Goal: Communication & Community: Answer question/provide support

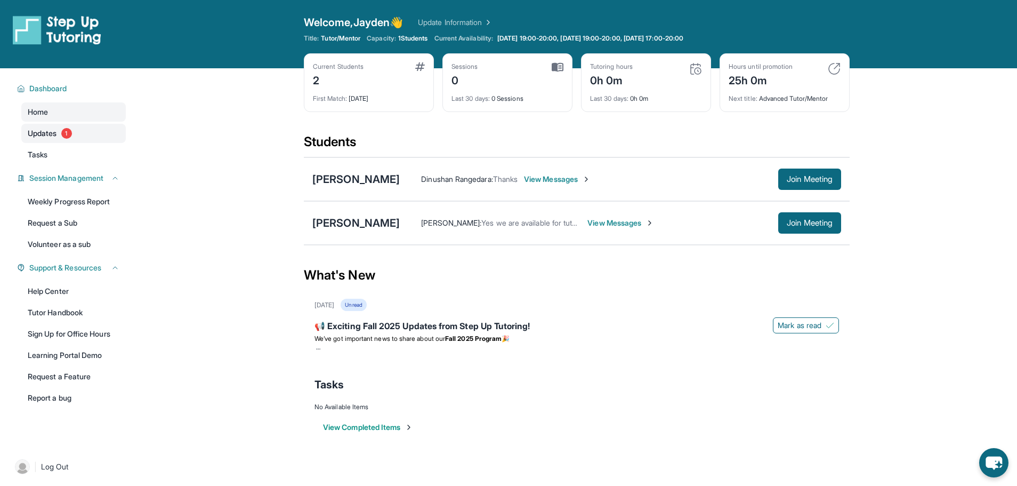
drag, startPoint x: 0, startPoint y: 0, endPoint x: 53, endPoint y: 126, distance: 136.9
click at [53, 126] on link "Updates 1" at bounding box center [73, 133] width 104 height 19
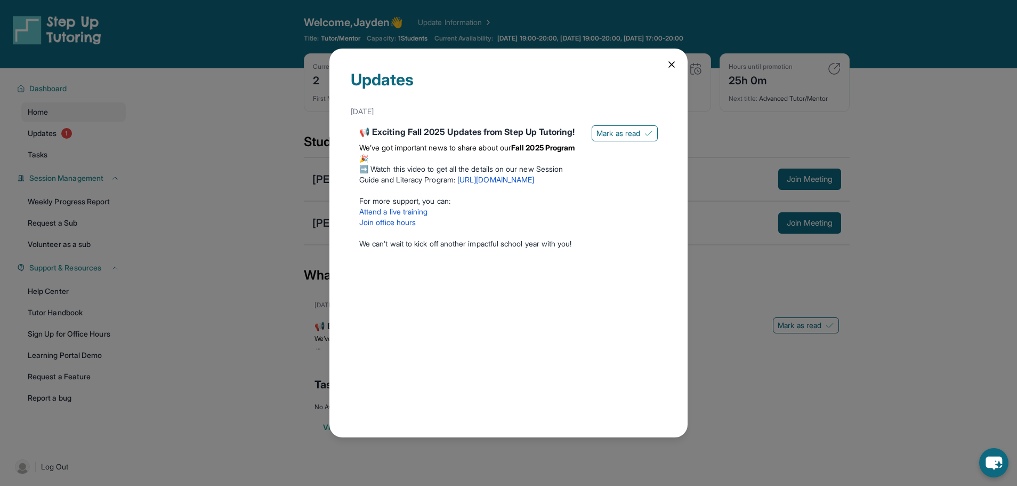
click at [721, 55] on div "Updates [DATE] 📢 Exciting Fall 2025 Updates from Step Up Tutoring! We’ve got im…" at bounding box center [508, 243] width 1017 height 486
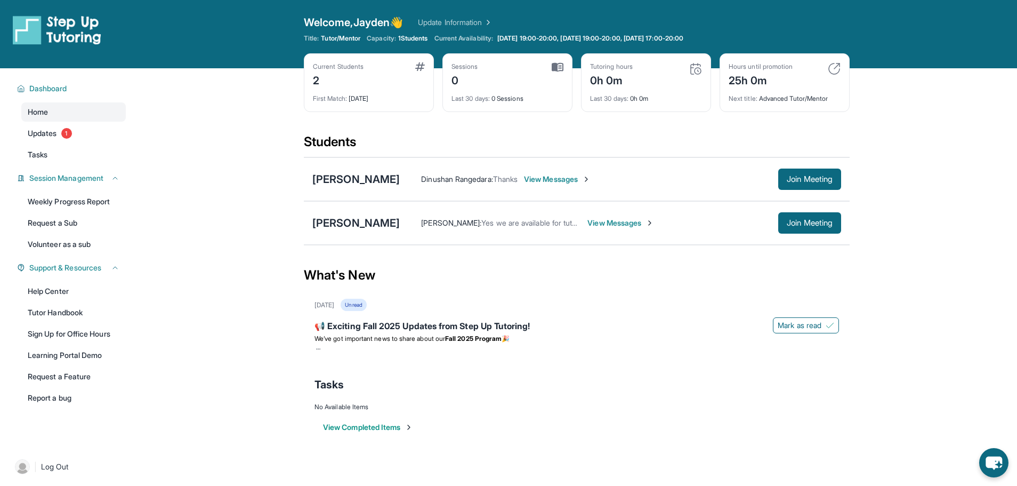
click at [591, 178] on span "View Messages" at bounding box center [557, 179] width 67 height 11
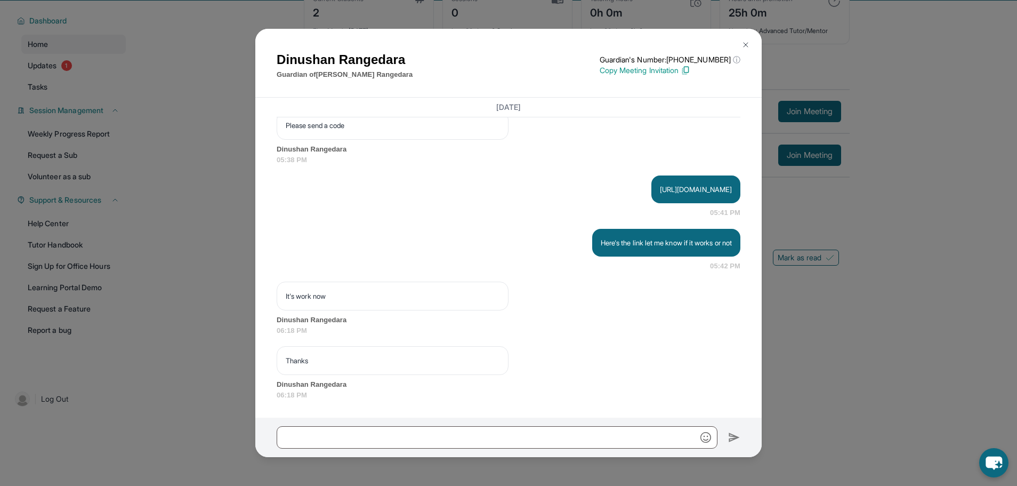
scroll to position [68, 0]
click at [744, 44] on img at bounding box center [746, 45] width 9 height 9
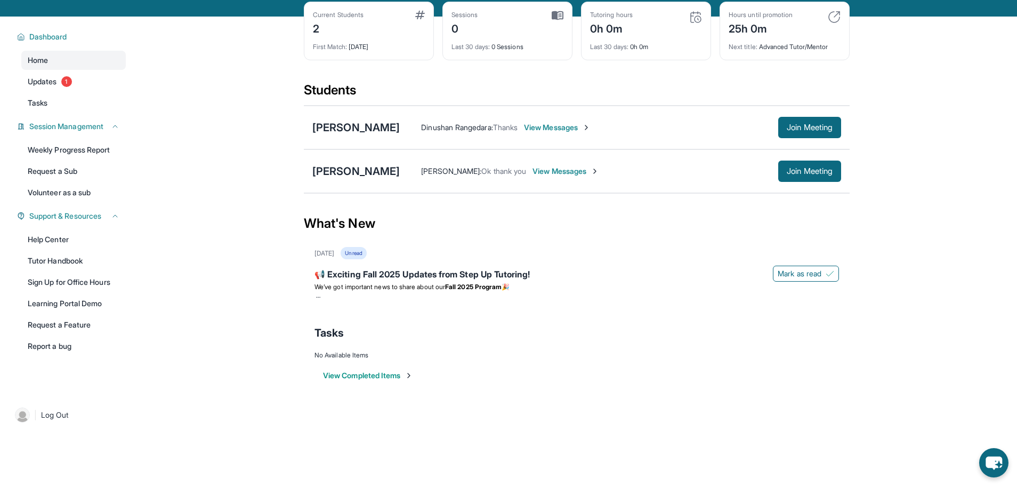
scroll to position [0, 0]
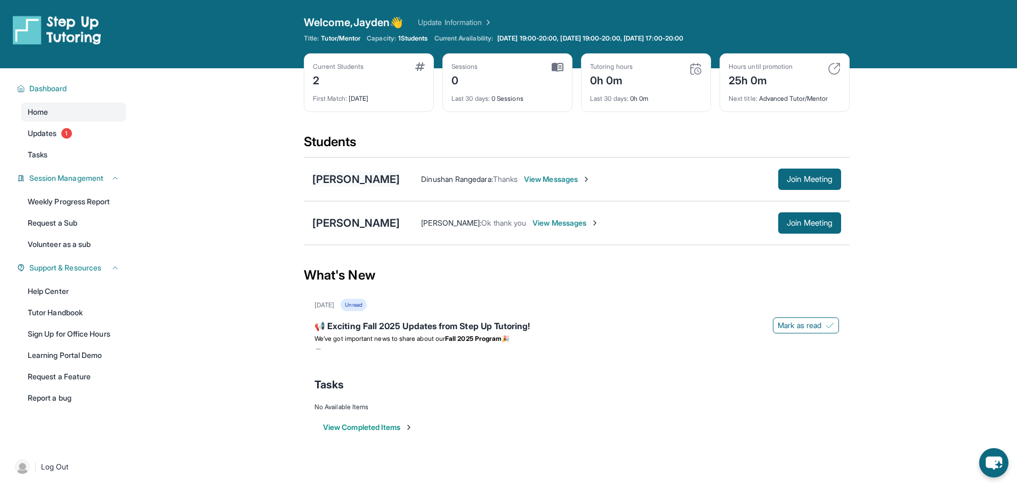
click at [349, 182] on div "[PERSON_NAME]" at bounding box center [355, 179] width 87 height 15
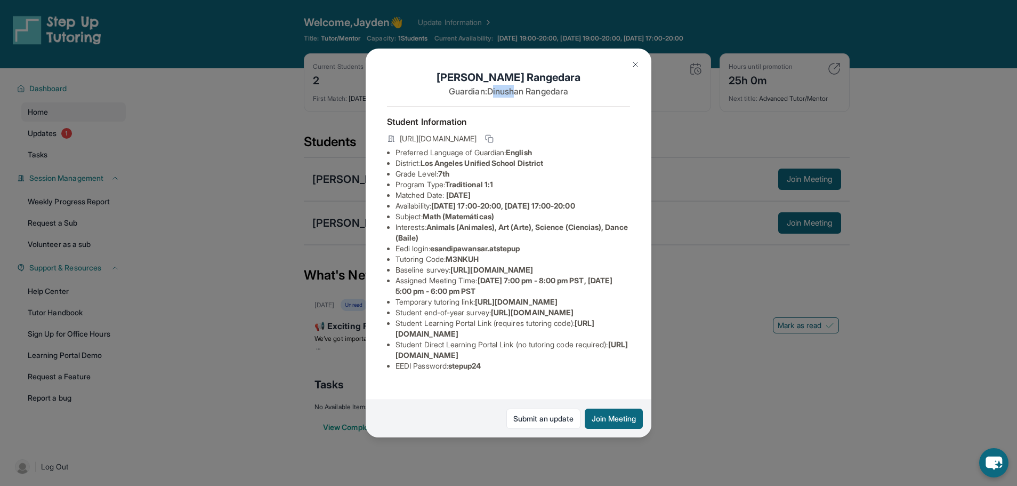
drag, startPoint x: 487, startPoint y: 94, endPoint x: 511, endPoint y: 93, distance: 24.0
click at [511, 93] on p "Guardian: [PERSON_NAME]" at bounding box center [508, 91] width 243 height 13
drag, startPoint x: 483, startPoint y: 92, endPoint x: 515, endPoint y: 88, distance: 32.3
click at [512, 89] on p "Guardian: [PERSON_NAME]" at bounding box center [508, 91] width 243 height 13
click at [557, 80] on h1 "[PERSON_NAME]" at bounding box center [508, 77] width 243 height 15
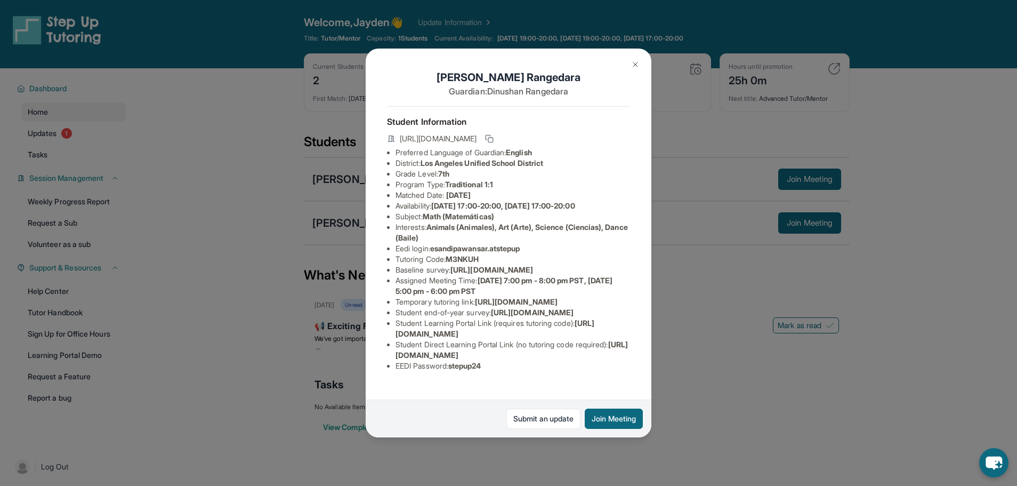
click at [638, 61] on img at bounding box center [635, 64] width 9 height 9
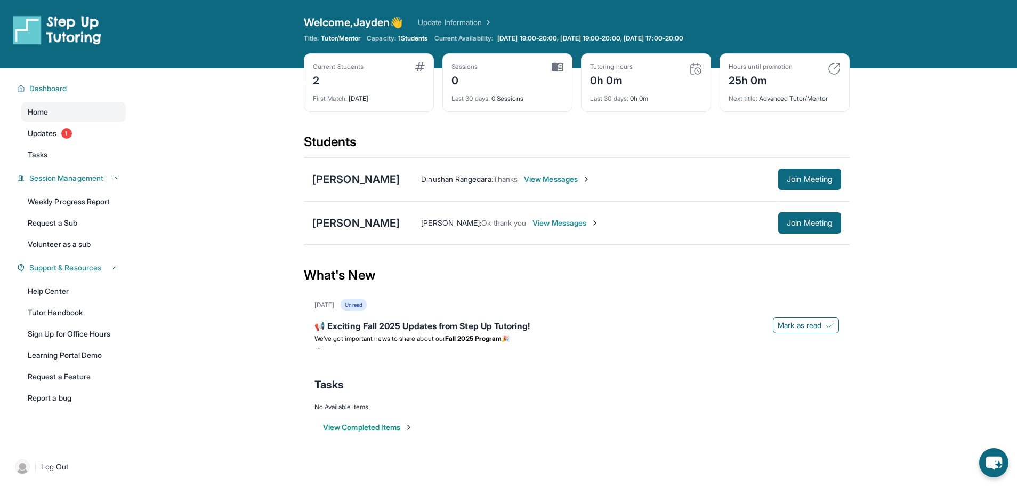
click at [591, 176] on span "View Messages" at bounding box center [557, 179] width 67 height 11
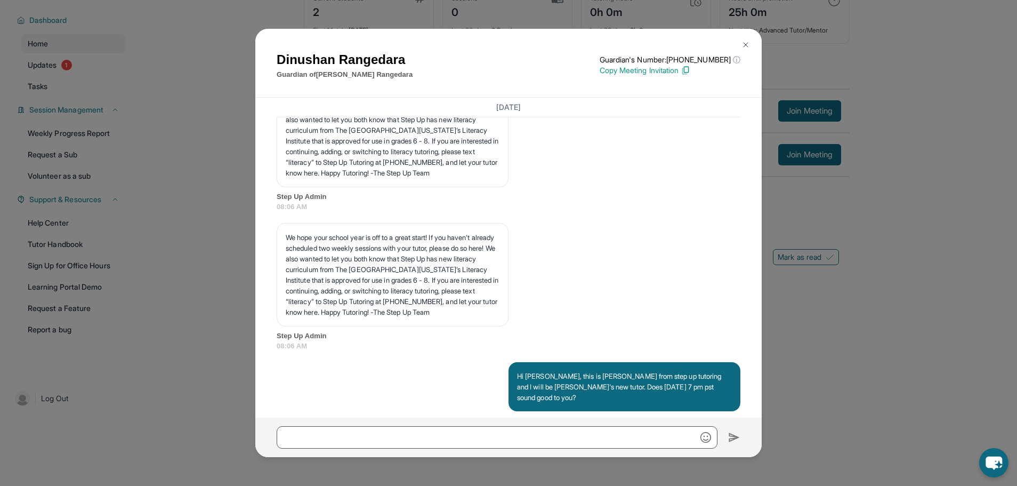
scroll to position [572, 0]
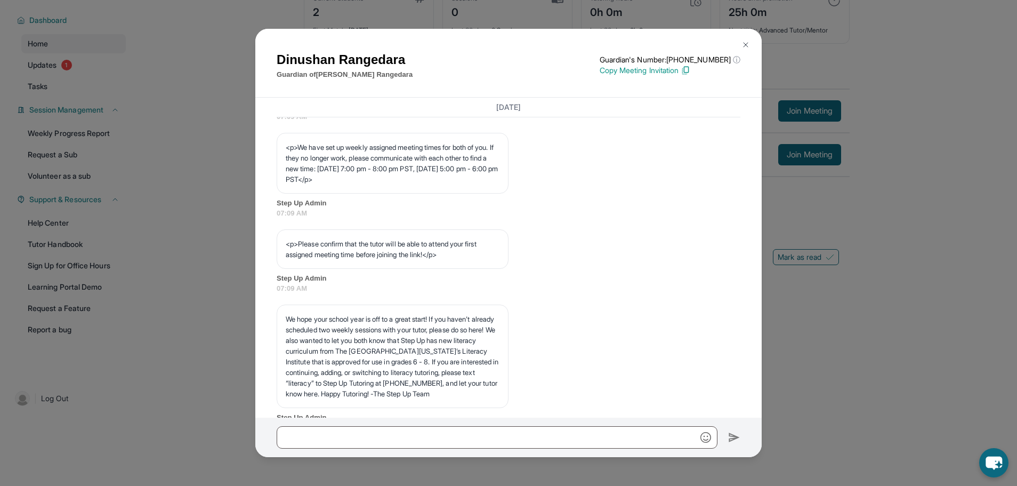
click at [743, 38] on button at bounding box center [745, 44] width 21 height 21
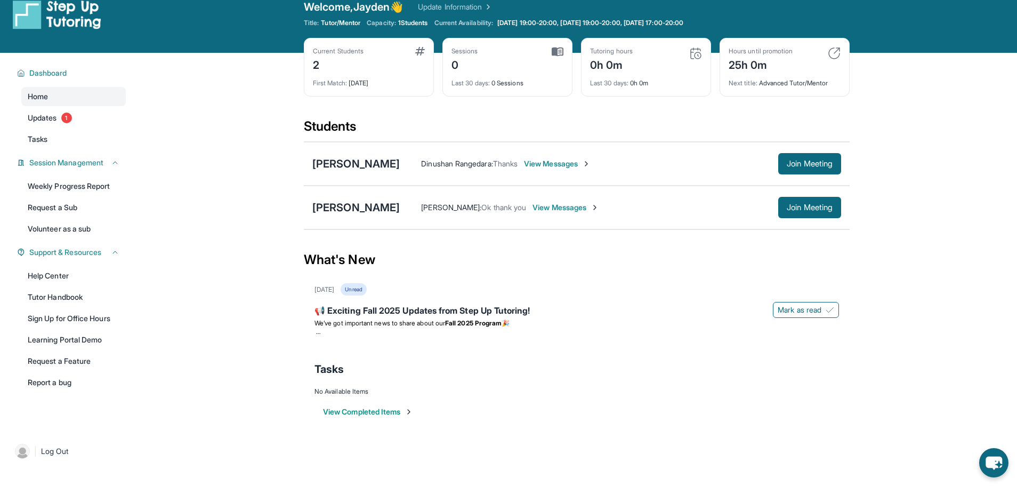
scroll to position [0, 0]
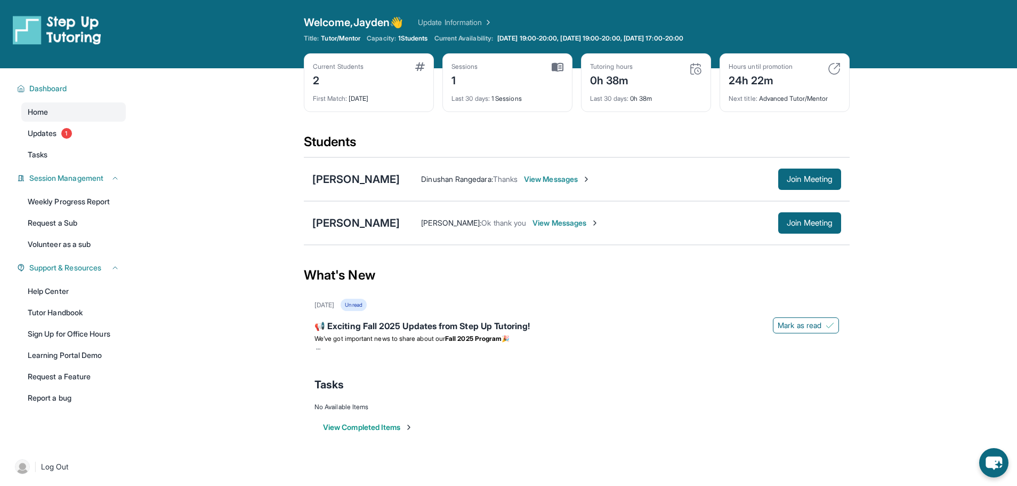
click at [838, 67] on img at bounding box center [834, 68] width 13 height 13
drag, startPoint x: 774, startPoint y: 86, endPoint x: 750, endPoint y: 86, distance: 24.5
click at [750, 86] on div "Hours until promotion 24h 22m" at bounding box center [785, 75] width 112 height 26
click at [775, 78] on div "24h 22m" at bounding box center [761, 79] width 64 height 17
click at [773, 70] on div "Hours until promotion 24h 22m" at bounding box center [761, 75] width 64 height 26
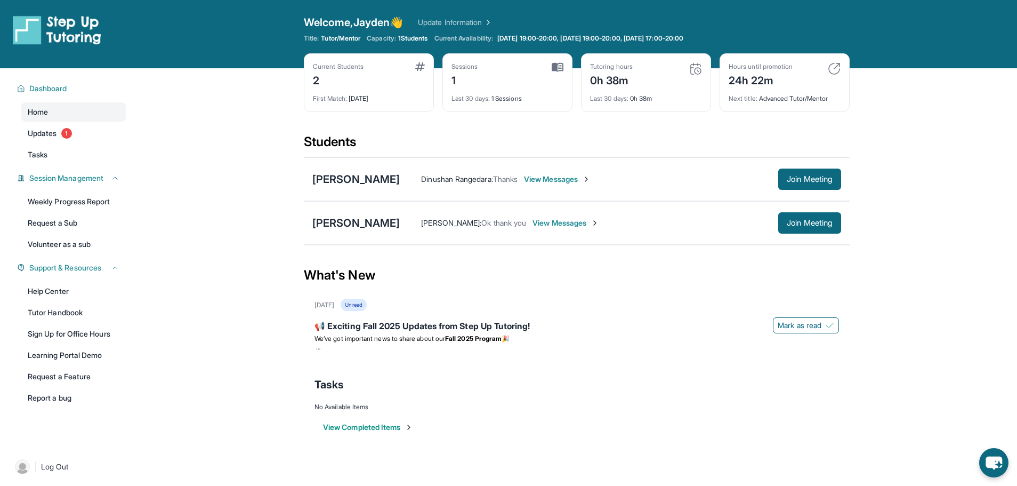
drag, startPoint x: 607, startPoint y: 181, endPoint x: 614, endPoint y: 184, distance: 8.1
click at [591, 184] on span "View Messages" at bounding box center [557, 179] width 67 height 11
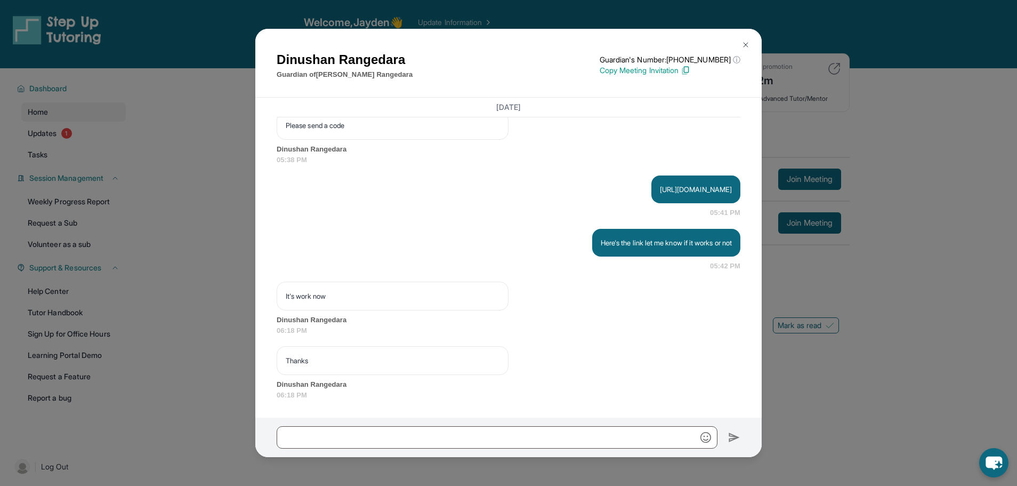
scroll to position [1691, 0]
click at [749, 42] on img at bounding box center [746, 45] width 9 height 9
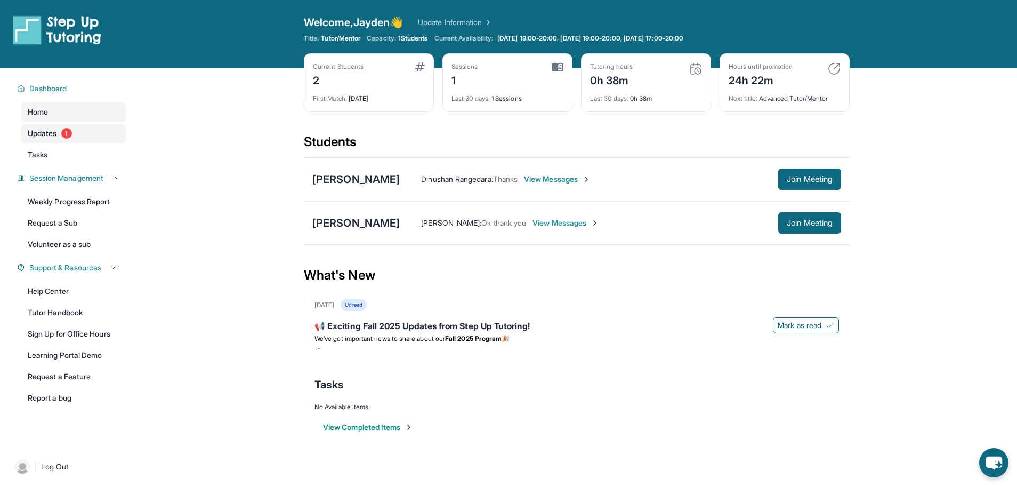
click at [31, 133] on span "Updates" at bounding box center [42, 133] width 29 height 11
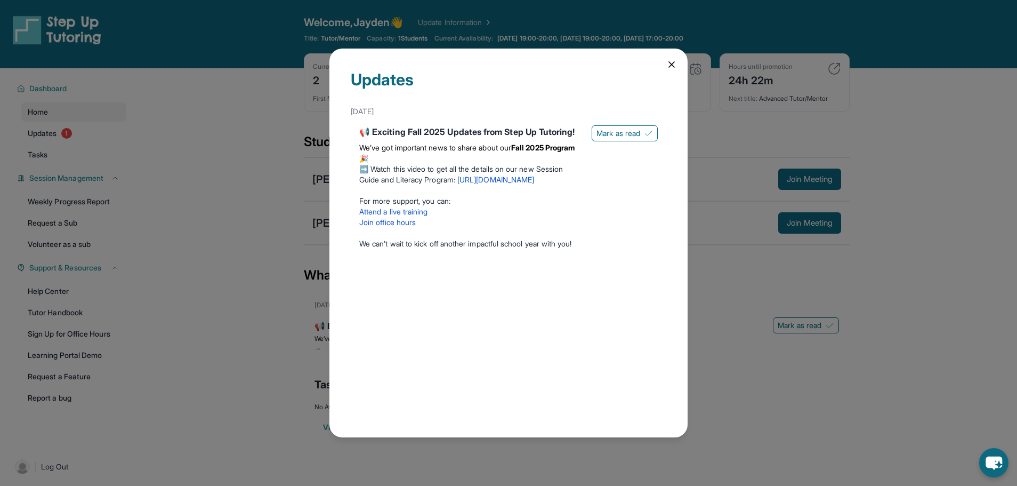
drag, startPoint x: 164, startPoint y: 169, endPoint x: 163, endPoint y: 116, distance: 52.8
click at [164, 169] on div "Updates [DATE] 📢 Exciting Fall 2025 Updates from Step Up Tutoring! We’ve got im…" at bounding box center [508, 243] width 1017 height 486
